Goal: Complete application form: Complete application form

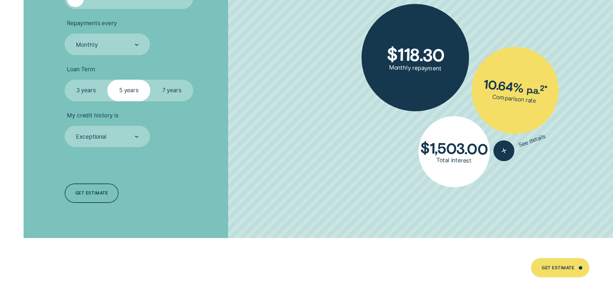
scroll to position [1518, 0]
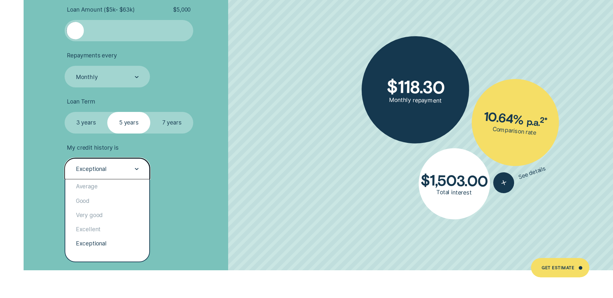
click at [96, 169] on div "Exceptional" at bounding box center [91, 169] width 31 height 7
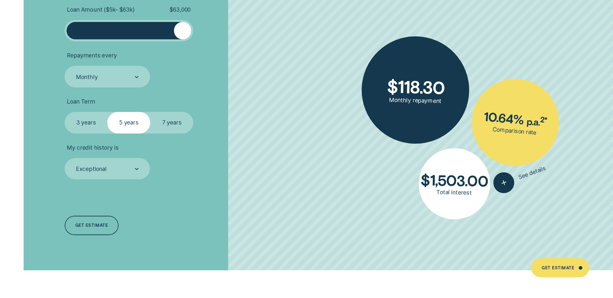
drag, startPoint x: 76, startPoint y: 27, endPoint x: 215, endPoint y: 29, distance: 139.5
click at [215, 29] on li "Loan Amount ( $5k - $63k ) $ 63,000" at bounding box center [163, 24] width 197 height 36
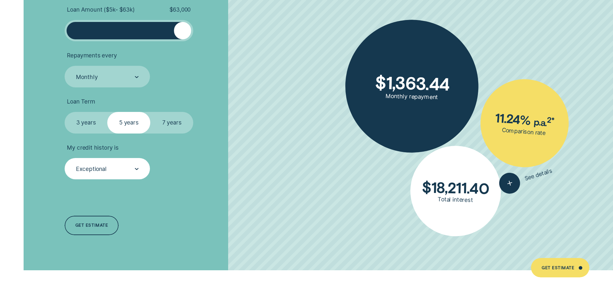
click at [110, 176] on div "Exceptional" at bounding box center [107, 168] width 85 height 21
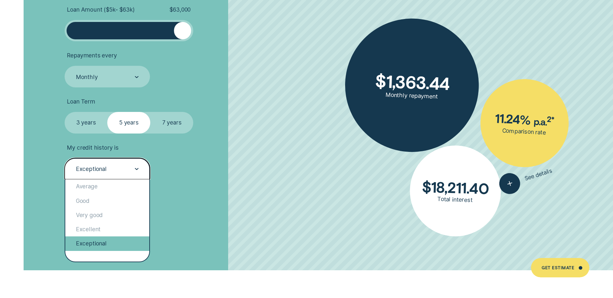
click at [113, 249] on div "Exceptional" at bounding box center [107, 244] width 84 height 14
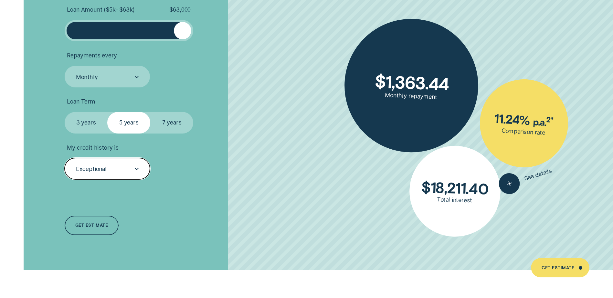
click at [100, 116] on label "3 years" at bounding box center [86, 122] width 43 height 21
click at [65, 112] on input "3 years" at bounding box center [65, 112] width 0 height 0
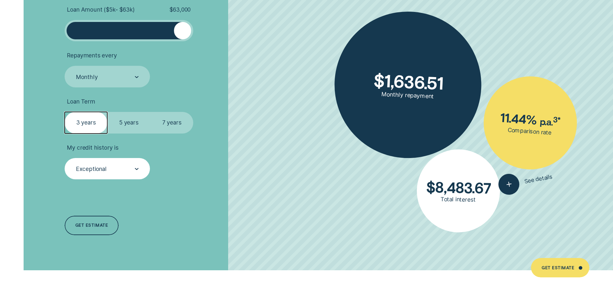
click at [109, 175] on div "Exceptional" at bounding box center [107, 168] width 85 height 21
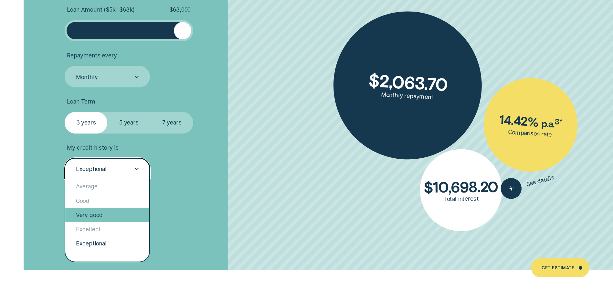
click at [106, 212] on div "Very good" at bounding box center [107, 215] width 84 height 14
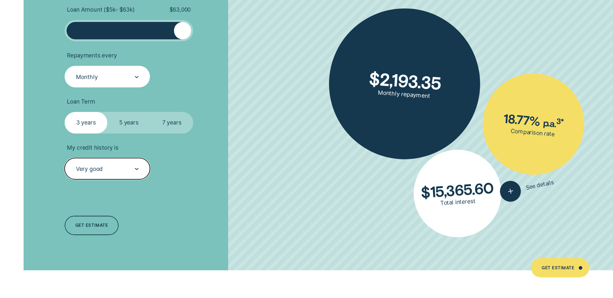
click at [124, 74] on div "Monthly" at bounding box center [106, 77] width 63 height 8
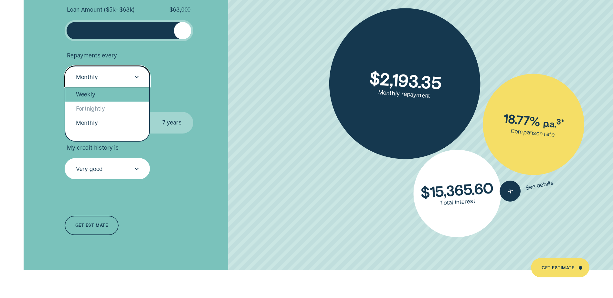
click at [110, 98] on div "Weekly" at bounding box center [107, 95] width 84 height 14
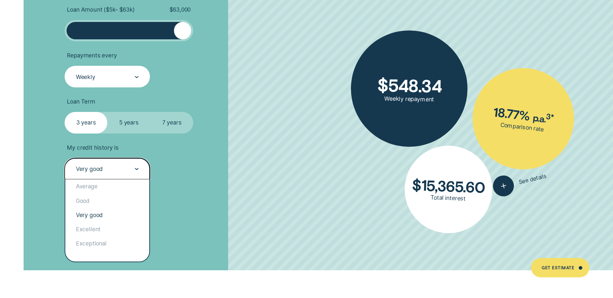
click at [128, 169] on div "Very good" at bounding box center [106, 169] width 63 height 8
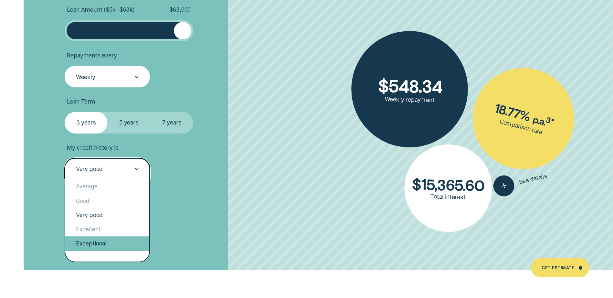
click at [116, 248] on div "Exceptional" at bounding box center [107, 244] width 84 height 14
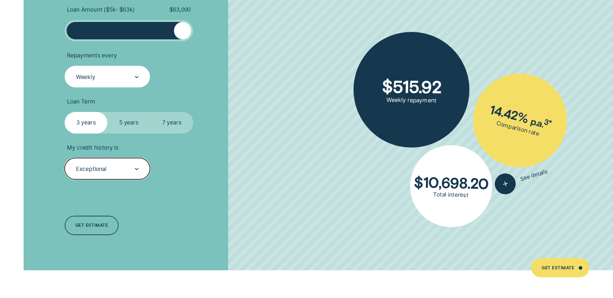
click at [122, 171] on div "Exceptional" at bounding box center [106, 169] width 63 height 8
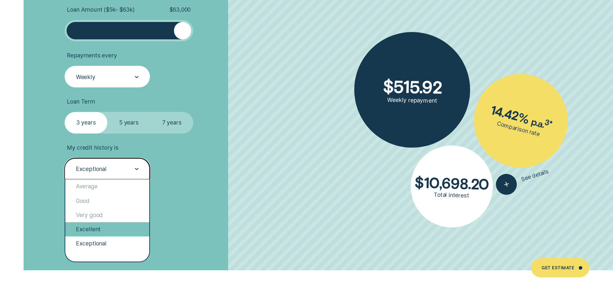
click at [112, 232] on div "Excellent" at bounding box center [107, 229] width 84 height 14
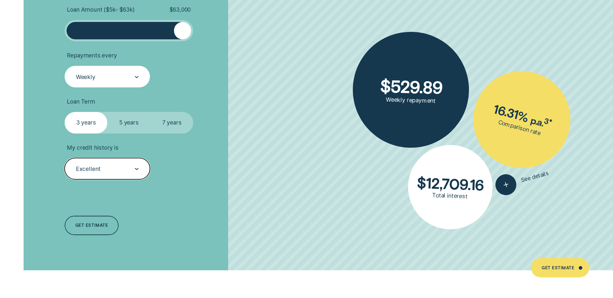
click at [125, 171] on div "Excellent" at bounding box center [106, 169] width 63 height 8
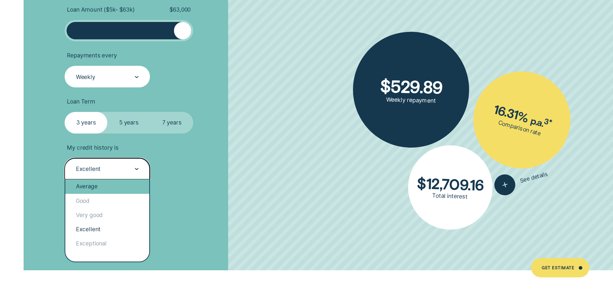
click at [110, 191] on div "Average" at bounding box center [107, 187] width 84 height 14
